Goal: Find specific page/section: Find specific page/section

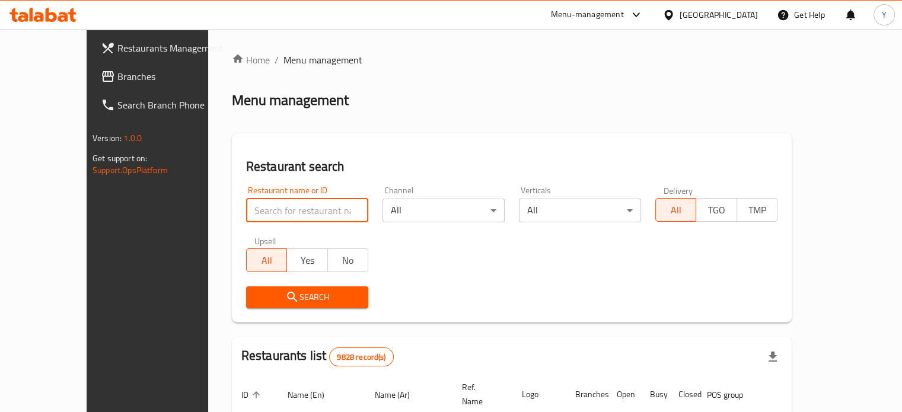
click at [258, 204] on input "search" at bounding box center [307, 211] width 122 height 24
type input "horizon"
click button "Search" at bounding box center [307, 297] width 122 height 22
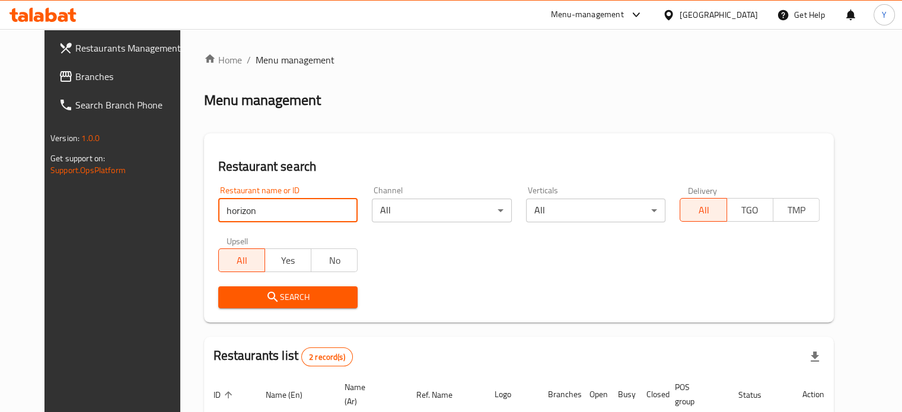
click at [391, 156] on div "Restaurant search Restaurant name or ID horizon Restaurant name or ID Channel A…" at bounding box center [519, 227] width 630 height 189
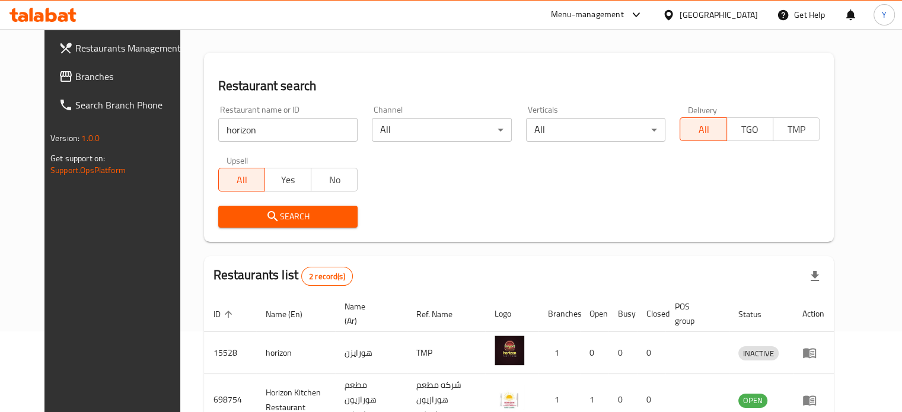
scroll to position [148, 0]
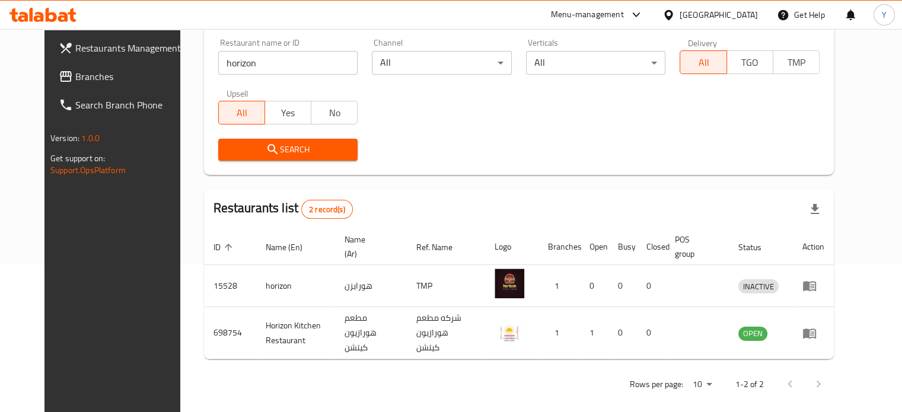
click at [566, 199] on div "Restaurants list 2 record(s)" at bounding box center [519, 209] width 630 height 40
drag, startPoint x: 264, startPoint y: 385, endPoint x: 456, endPoint y: 379, distance: 192.1
click at [265, 385] on div "Rows per page: 10 1-2 of 2" at bounding box center [519, 384] width 630 height 31
click at [268, 369] on div "Rows per page: 10 1-2 of 2" at bounding box center [519, 384] width 630 height 31
click at [804, 107] on div "Restaurant name or ID horizon Restaurant name or ID Channel All ​ Verticals All…" at bounding box center [518, 99] width 615 height 136
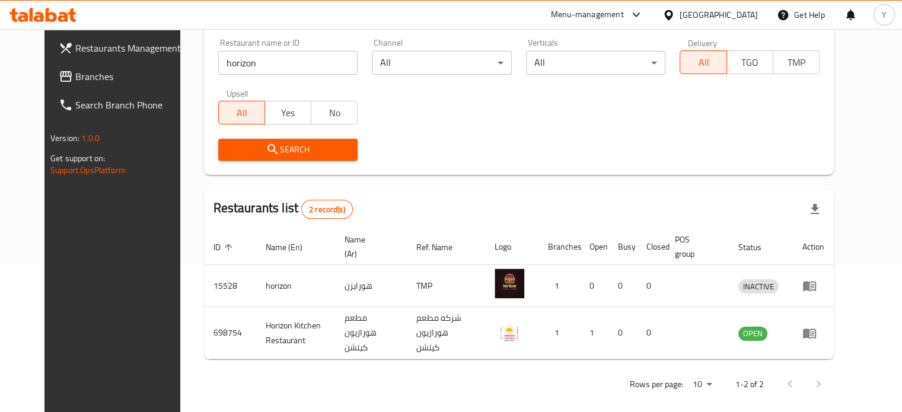
drag, startPoint x: 851, startPoint y: 102, endPoint x: 424, endPoint y: 31, distance: 432.6
click at [826, 102] on div "Restaurant name or ID horizon Restaurant name or ID Channel All ​ Verticals All…" at bounding box center [518, 99] width 615 height 136
drag, startPoint x: 477, startPoint y: 195, endPoint x: 484, endPoint y: 178, distance: 18.6
click at [477, 196] on div "Restaurants list 2 record(s)" at bounding box center [519, 209] width 630 height 40
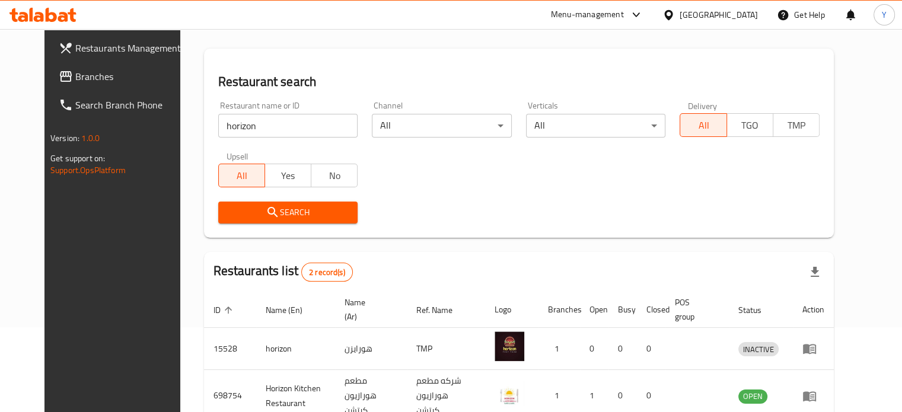
scroll to position [0, 0]
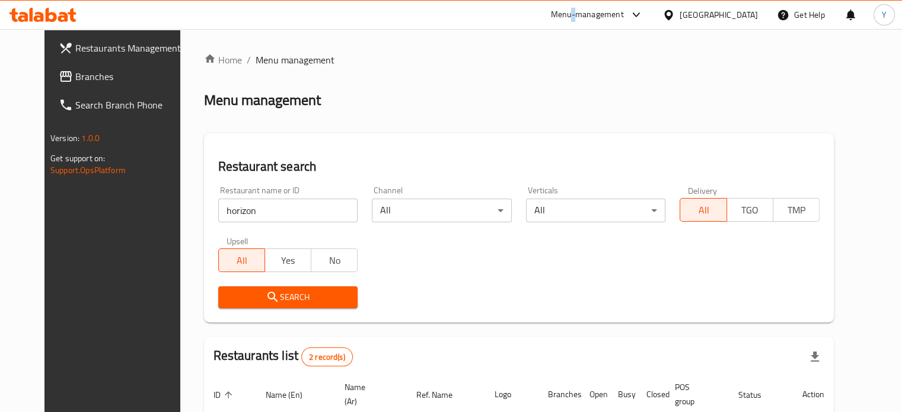
click at [624, 9] on div "Menu-management" at bounding box center [587, 15] width 73 height 14
click at [547, 73] on div "Agent Campaigns Center" at bounding box center [574, 79] width 90 height 13
